Goal: Task Accomplishment & Management: Complete application form

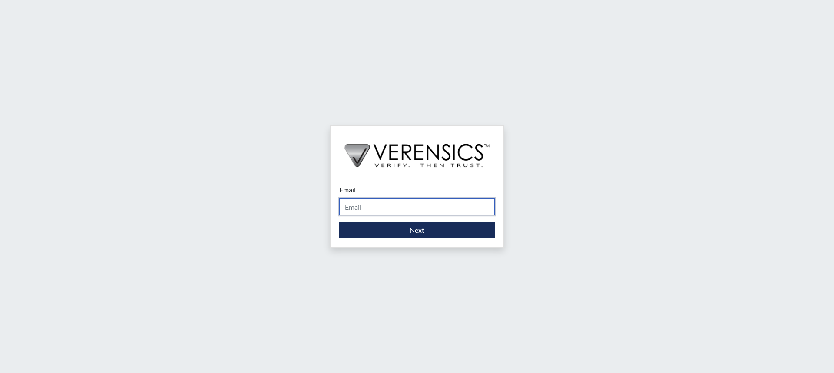
drag, startPoint x: 391, startPoint y: 205, endPoint x: 391, endPoint y: 212, distance: 6.5
click at [391, 205] on input "Email" at bounding box center [416, 206] width 155 height 16
type input "[PERSON_NAME][EMAIL_ADDRESS][PERSON_NAME][DOMAIN_NAME]"
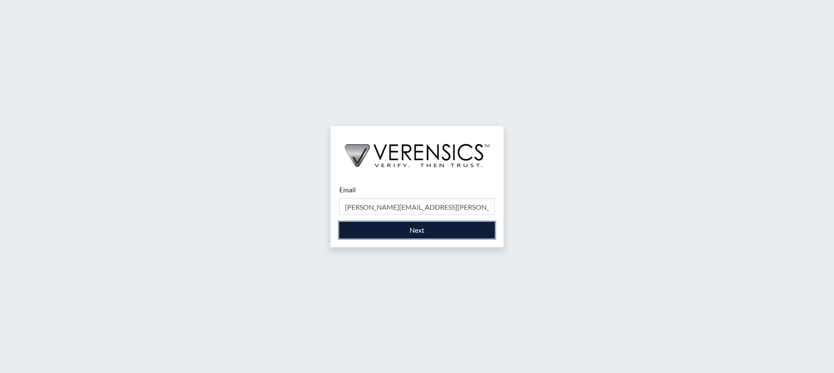
click at [411, 235] on button "Next" at bounding box center [416, 230] width 155 height 16
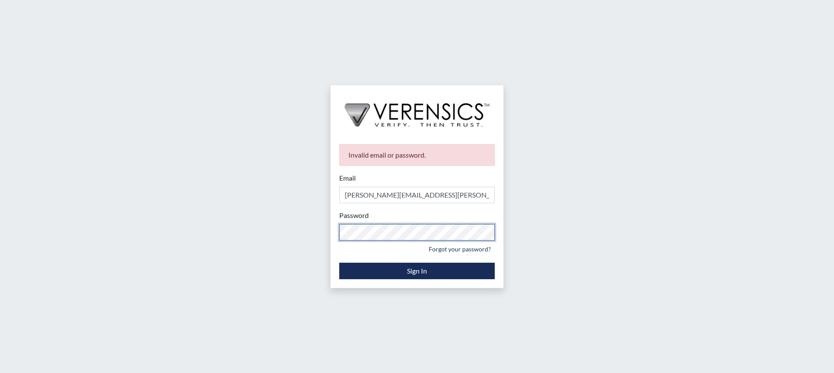
click at [280, 226] on div "Invalid email or password. Email [PERSON_NAME][EMAIL_ADDRESS][PERSON_NAME][DOMA…" at bounding box center [417, 186] width 834 height 373
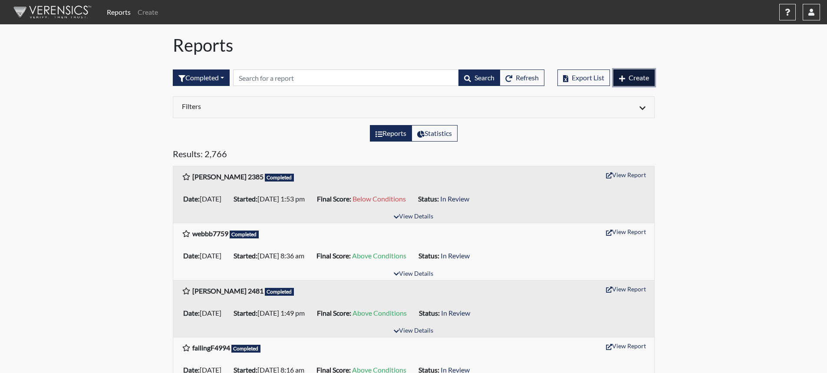
click at [646, 81] on span "Create" at bounding box center [639, 77] width 20 height 8
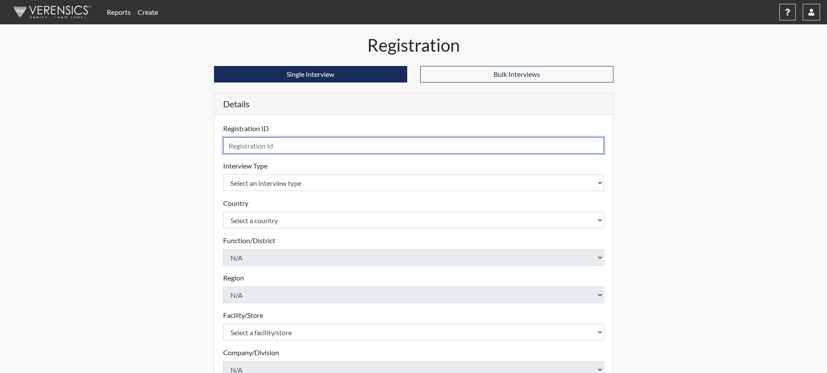
click at [265, 148] on input "text" at bounding box center [413, 145] width 381 height 16
type input "AWilliams7914"
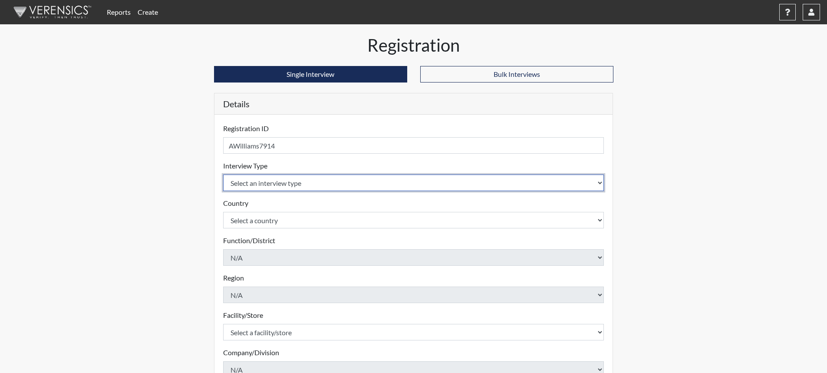
click at [593, 183] on select "Select an interview type Corrections Pre-Employment" at bounding box center [413, 183] width 381 height 16
select select "ff733e93-e1bf-11ea-9c9f-0eff0cf7eb8f"
click at [223, 175] on select "Select an interview type Corrections Pre-Employment" at bounding box center [413, 183] width 381 height 16
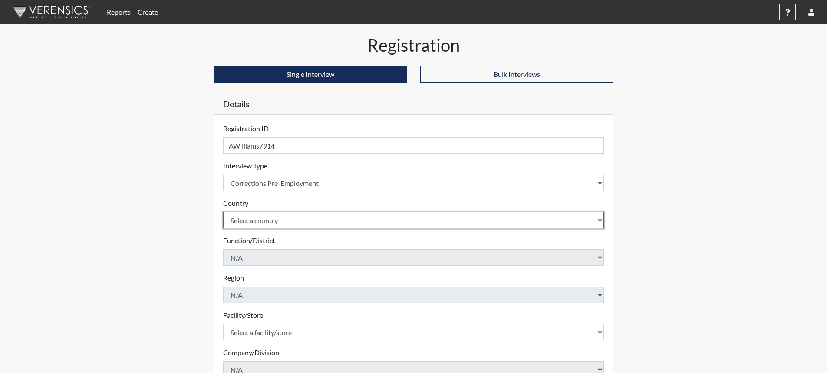
drag, startPoint x: 586, startPoint y: 218, endPoint x: 556, endPoint y: 217, distance: 30.0
click at [587, 218] on select "Select a country [GEOGRAPHIC_DATA] [GEOGRAPHIC_DATA]" at bounding box center [413, 220] width 381 height 16
select select "united-states-of-[GEOGRAPHIC_DATA]"
click at [223, 212] on select "Select a country [GEOGRAPHIC_DATA] [GEOGRAPHIC_DATA]" at bounding box center [413, 220] width 381 height 16
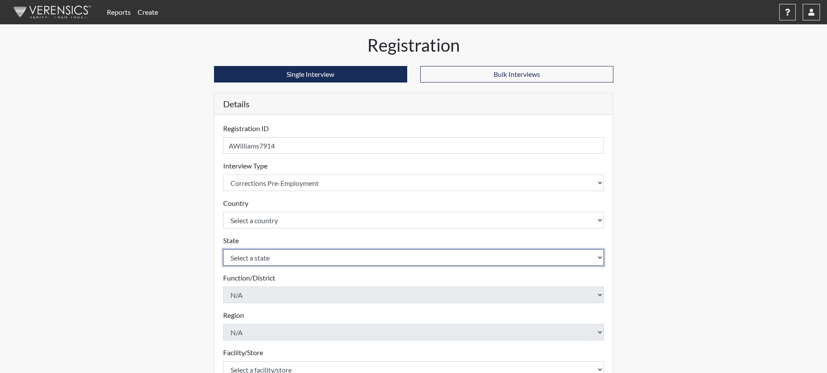
click at [596, 257] on select "Select a state [US_STATE] [US_STATE] [US_STATE] [US_STATE] [US_STATE] [US_STATE…" at bounding box center [413, 257] width 381 height 16
select select "SC"
click at [223, 249] on select "Select a state [US_STATE] [US_STATE] [US_STATE] [US_STATE] [US_STATE] [US_STATE…" at bounding box center [413, 257] width 381 height 16
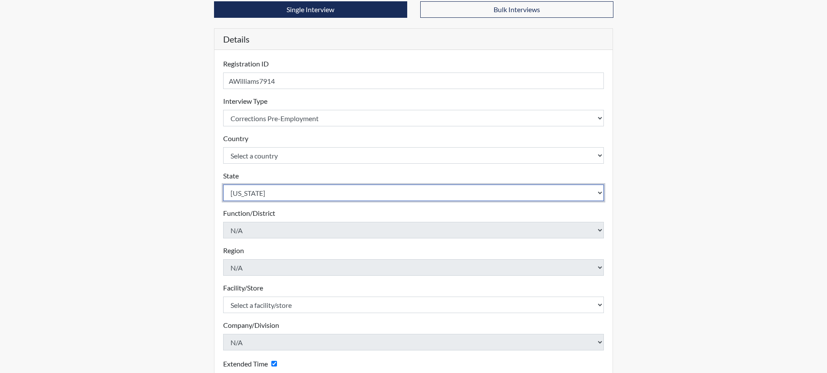
scroll to position [176, 0]
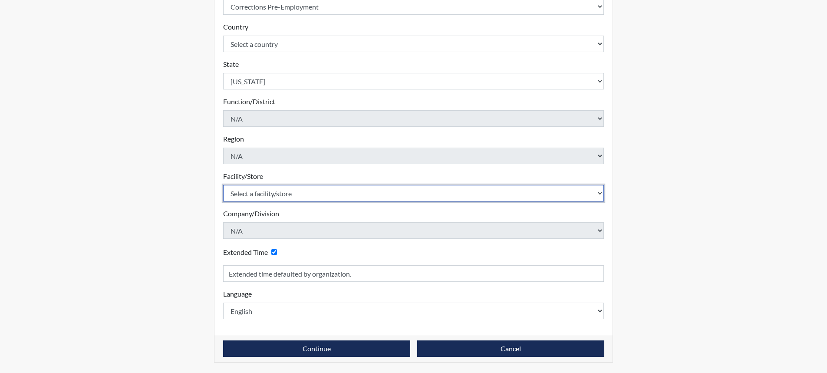
click at [293, 192] on select "Select a facility/store [GEOGRAPHIC_DATA] CI Broad River CI [PERSON_NAME] CI Di…" at bounding box center [413, 193] width 381 height 16
select select "24c90fbc-4ec2-4c5b-8738-b7d1dd61cd56"
click at [223, 185] on select "Select a facility/store [GEOGRAPHIC_DATA] CI Broad River CI [PERSON_NAME] CI Di…" at bounding box center [413, 193] width 381 height 16
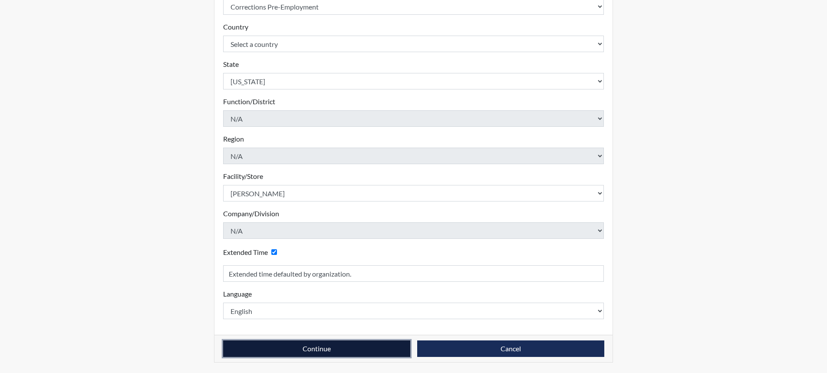
click at [320, 347] on button "Continue" at bounding box center [316, 348] width 187 height 16
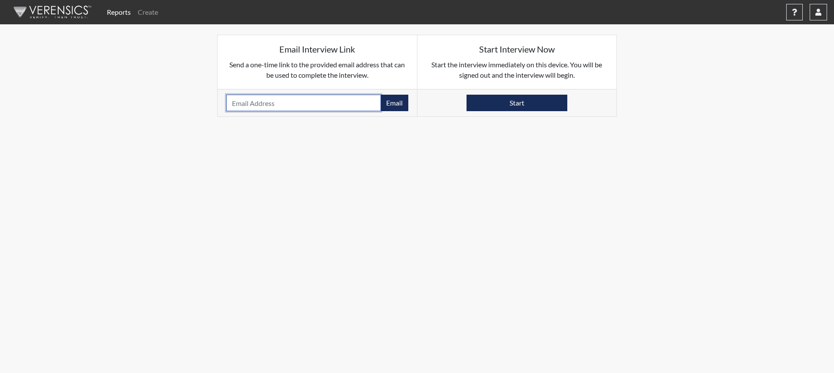
click at [250, 107] on input "email" at bounding box center [303, 103] width 155 height 16
type input "[EMAIL_ADDRESS][DOMAIN_NAME]"
click at [398, 102] on button "Email" at bounding box center [394, 103] width 28 height 16
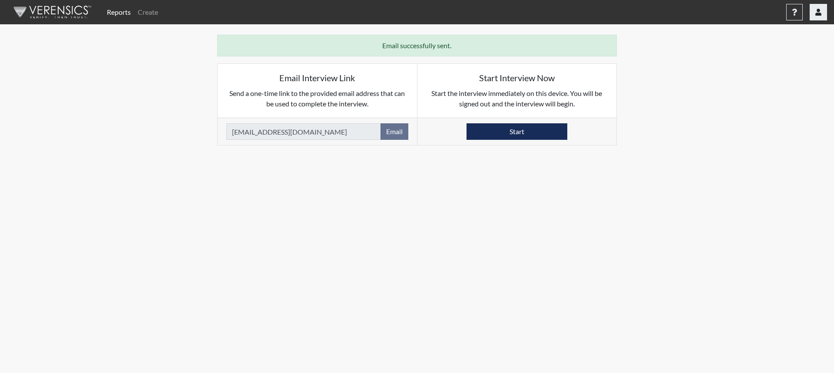
click at [818, 13] on icon "button" at bounding box center [818, 12] width 6 height 7
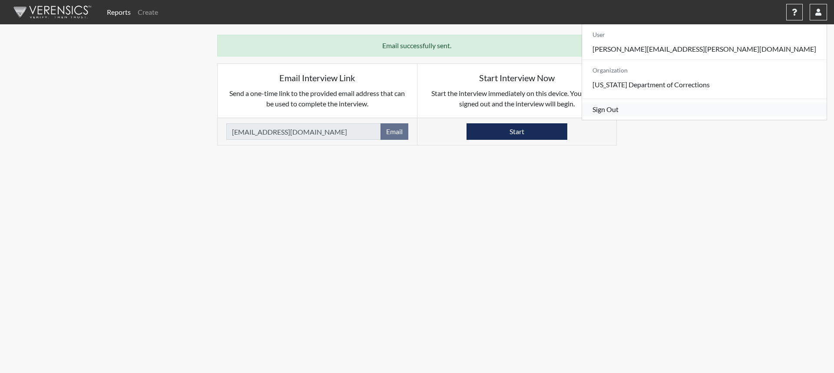
click at [757, 116] on link "Sign Out" at bounding box center [704, 109] width 244 height 14
